Goal: Check status: Check status

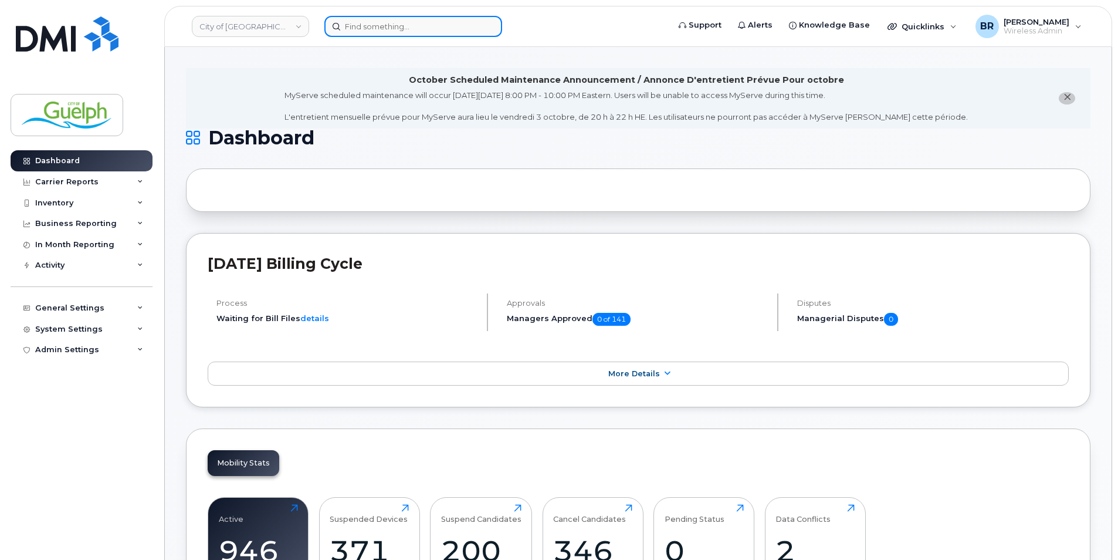
click at [423, 22] on input at bounding box center [413, 26] width 178 height 21
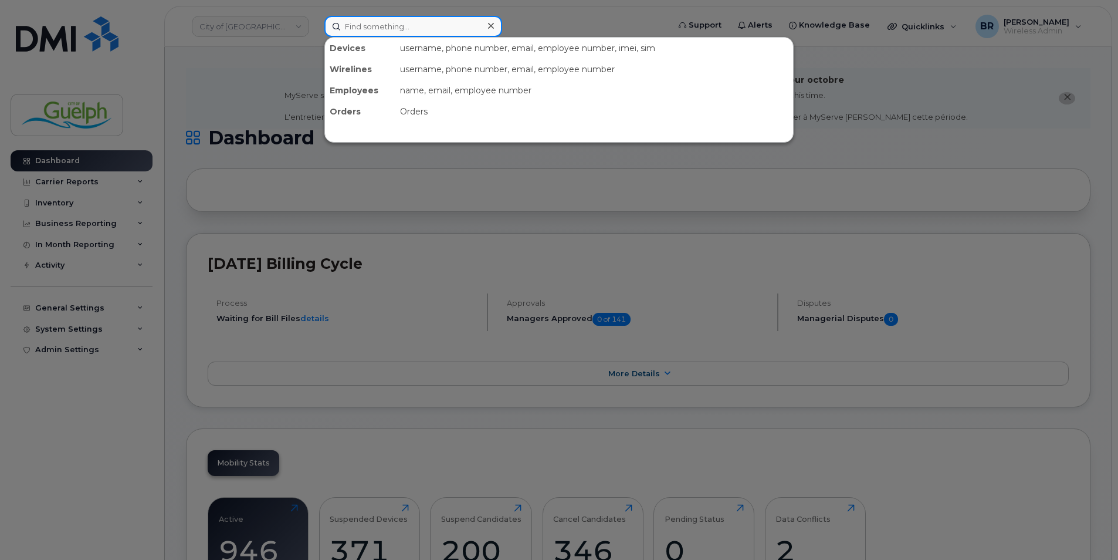
paste input "2263322796"
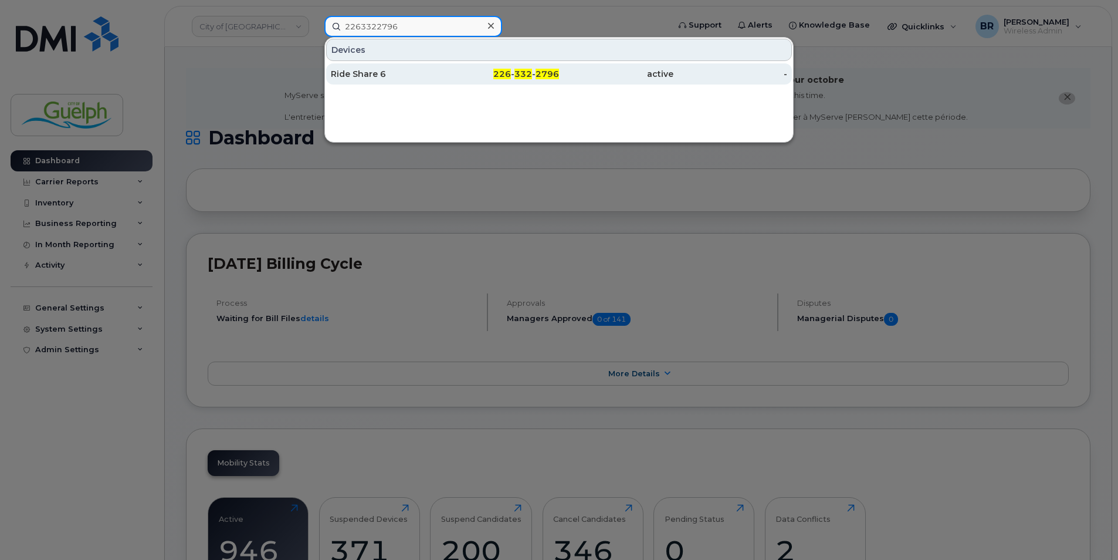
type input "2263322796"
click at [494, 75] on div "226 - 332 - 2796" at bounding box center [502, 74] width 114 height 12
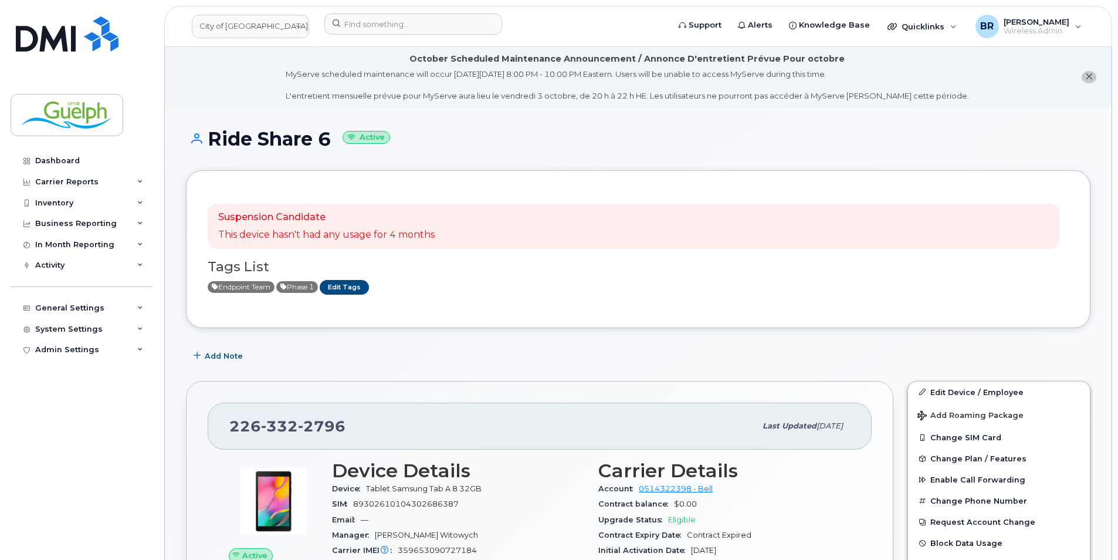
scroll to position [176, 0]
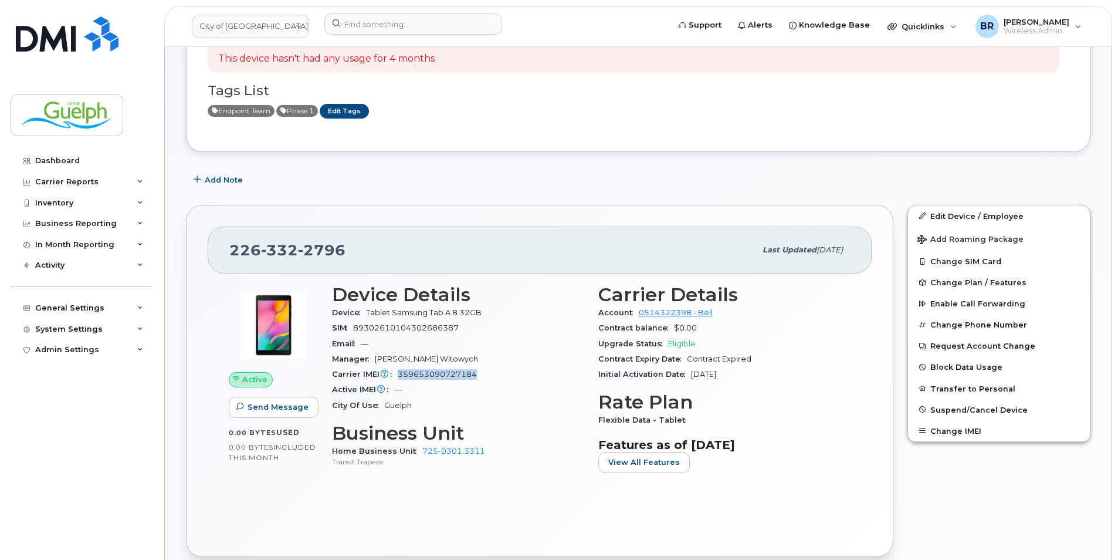
drag, startPoint x: 491, startPoint y: 375, endPoint x: 399, endPoint y: 377, distance: 92.1
click at [399, 377] on div "Carrier IMEI Carrier IMEI is reported during the last billing cycle or change o…" at bounding box center [458, 374] width 252 height 15
copy span "359653090727184"
click at [405, 31] on input at bounding box center [413, 23] width 178 height 21
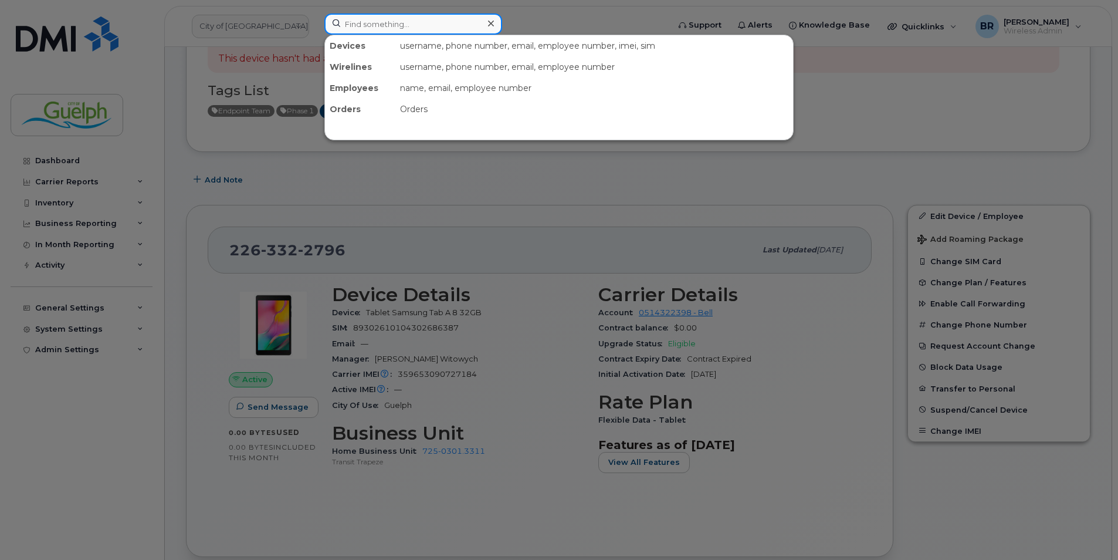
paste input "2263322797"
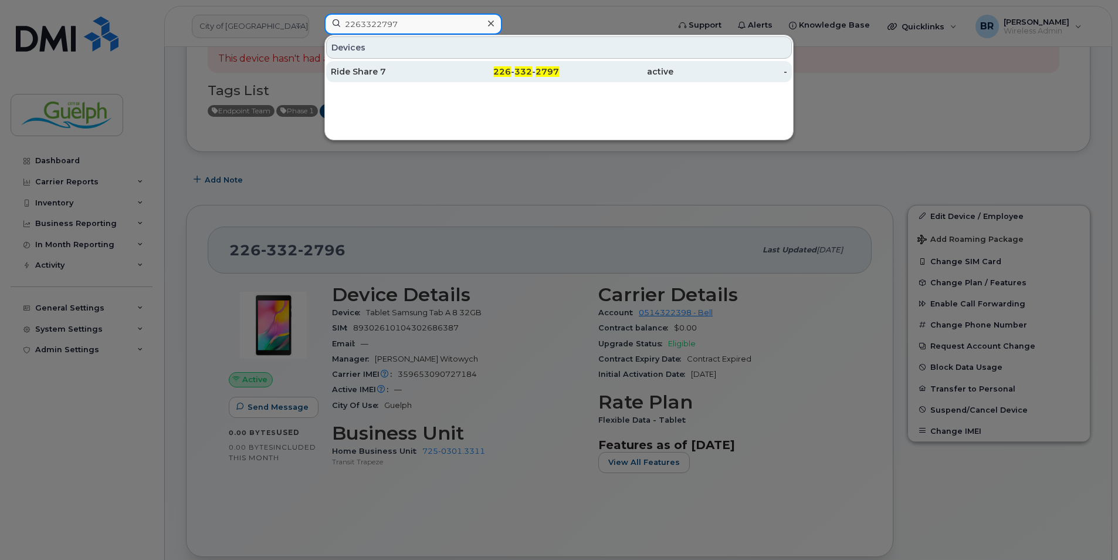
type input "2263322797"
click at [487, 70] on div "226 - 332 - 2797" at bounding box center [502, 72] width 114 height 12
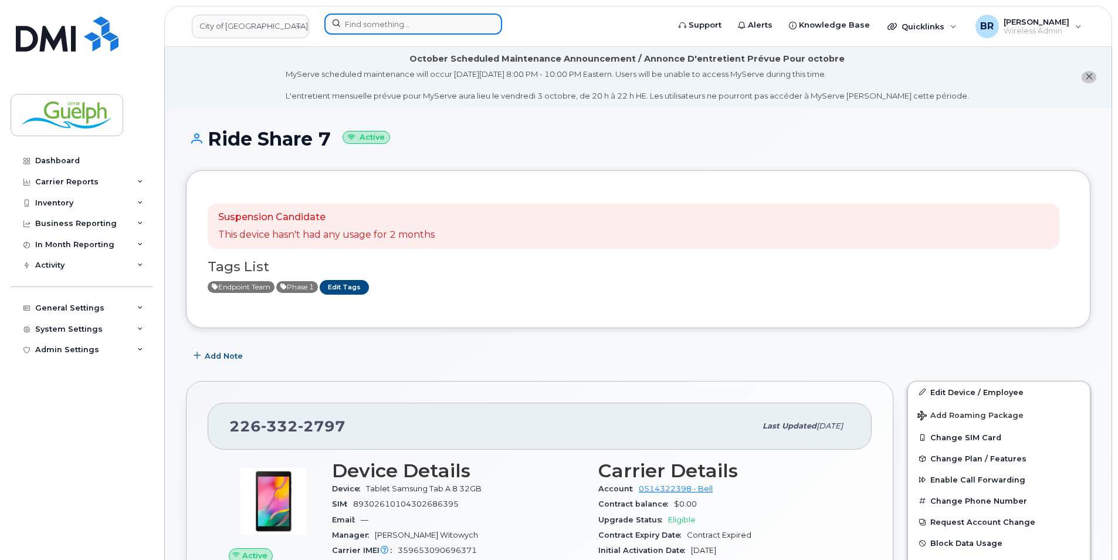
click at [387, 29] on input at bounding box center [413, 23] width 178 height 21
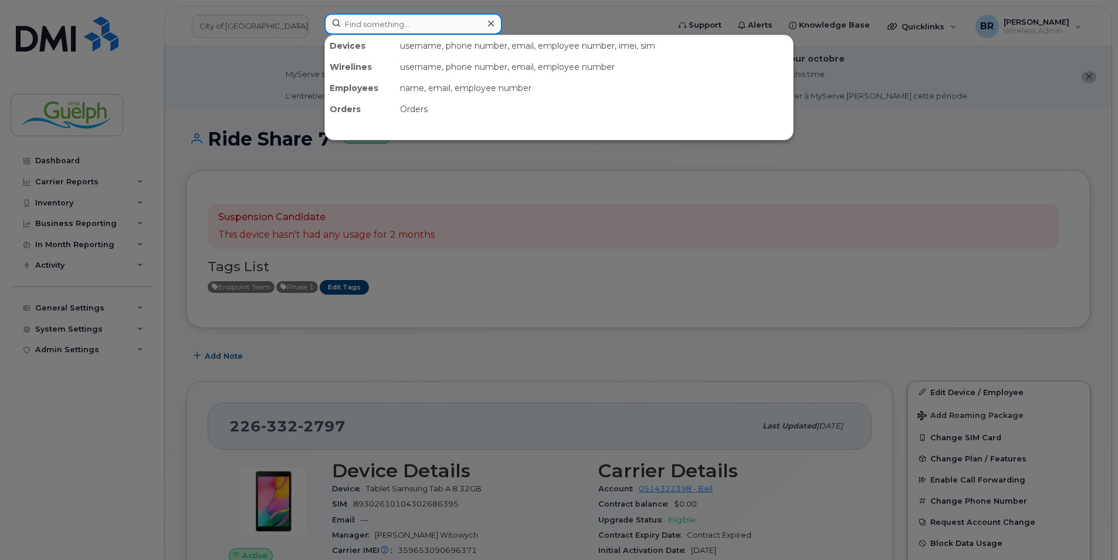
paste input "2263322799"
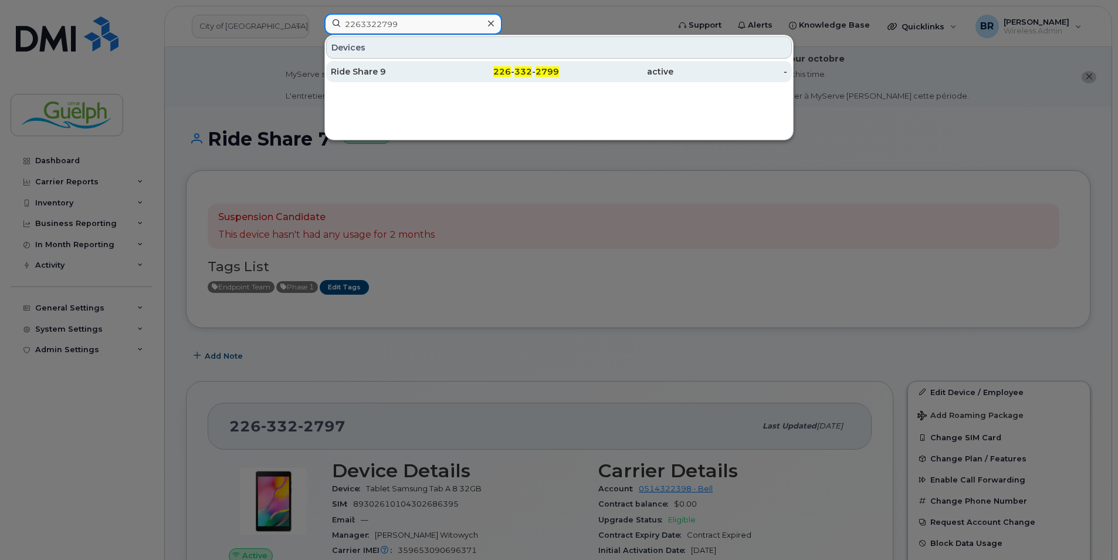
type input "2263322799"
click at [390, 79] on div "Ride Share 9" at bounding box center [388, 71] width 114 height 21
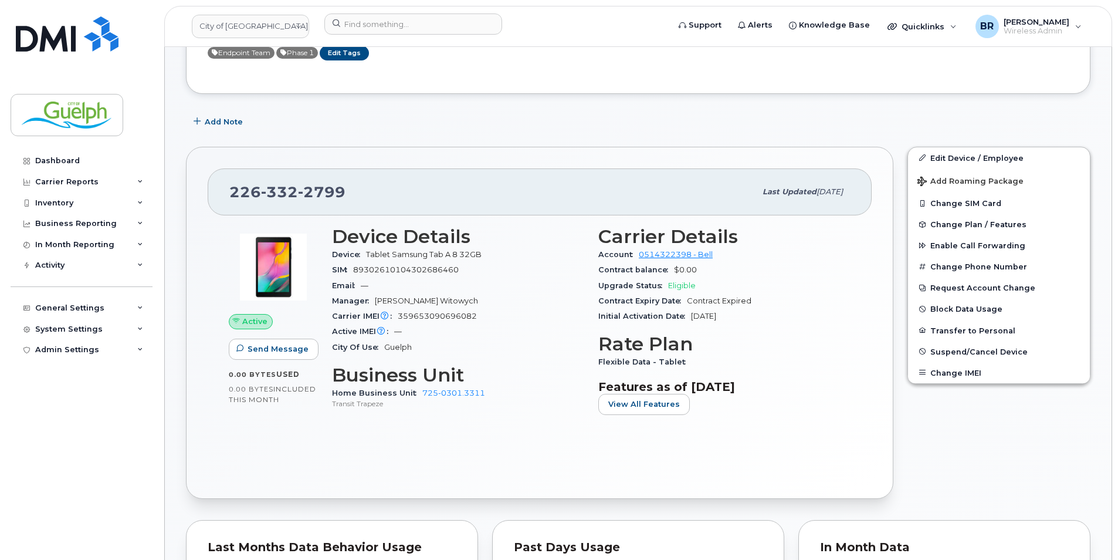
scroll to position [235, 0]
drag, startPoint x: 482, startPoint y: 313, endPoint x: 396, endPoint y: 318, distance: 86.4
click at [396, 318] on div "Carrier IMEI Carrier IMEI is reported during the last billing cycle or change o…" at bounding box center [458, 315] width 252 height 15
copy span "359653090696082"
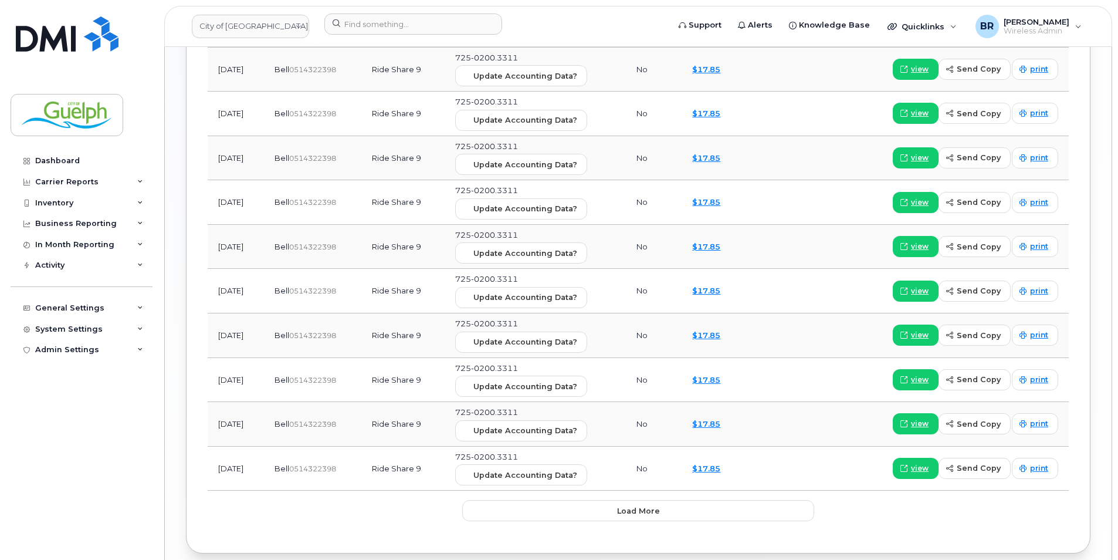
scroll to position [1537, 0]
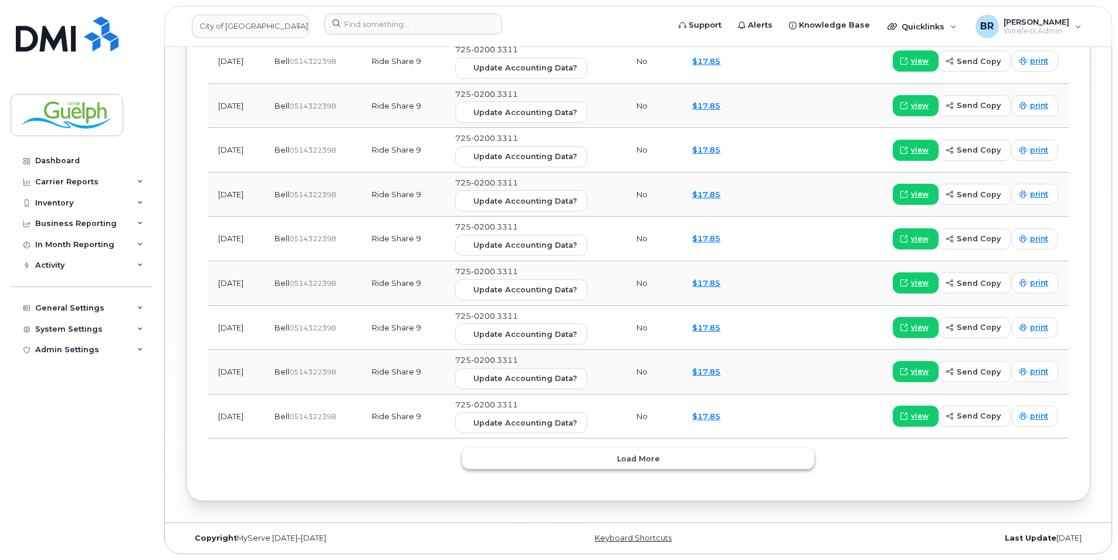
click at [631, 462] on span "Load more" at bounding box center [638, 458] width 43 height 11
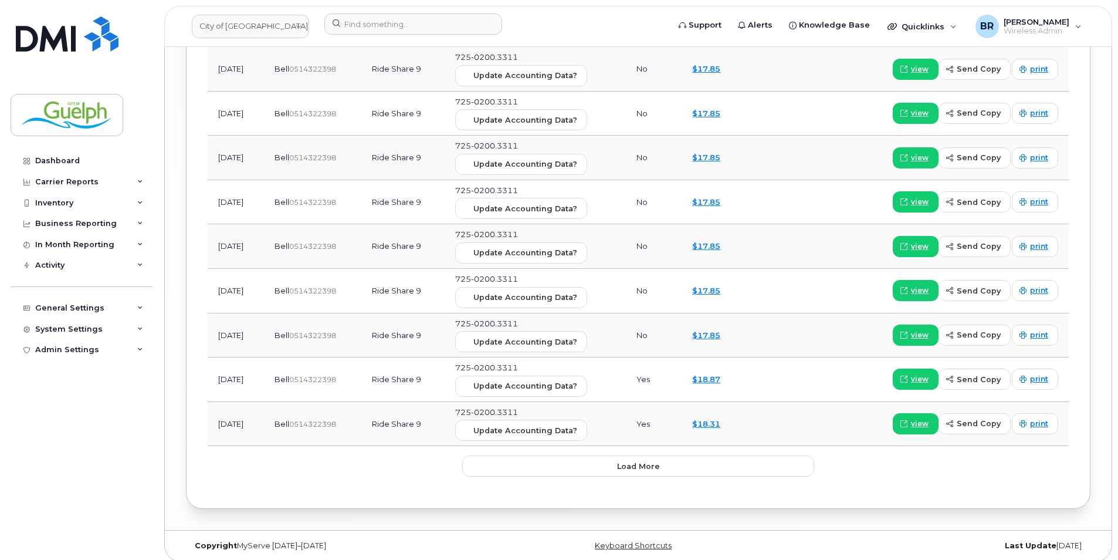
scroll to position [2645, 0]
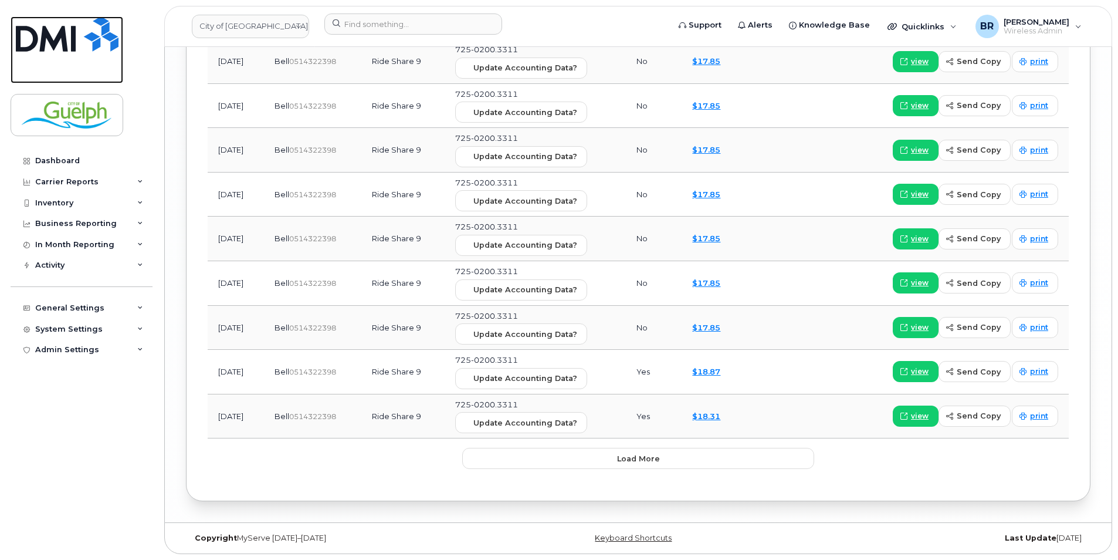
click at [75, 40] on img at bounding box center [67, 33] width 103 height 35
